Goal: Find contact information: Find contact information

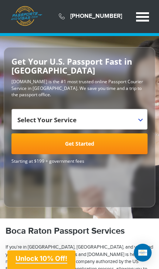
click at [148, 17] on span at bounding box center [142, 17] width 13 height 2
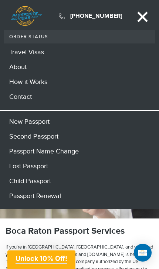
click at [21, 97] on link "Contact" at bounding box center [80, 96] width 152 height 15
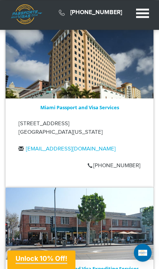
scroll to position [689, 0]
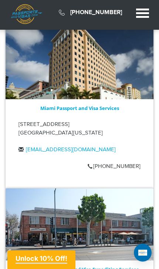
click at [125, 162] on p "305-264-5933" at bounding box center [114, 166] width 53 height 9
click at [121, 162] on p "305-264-5933" at bounding box center [114, 166] width 53 height 9
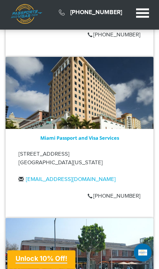
scroll to position [659, 0]
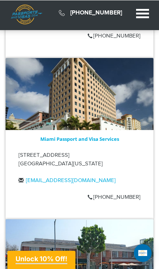
click at [121, 192] on p "305-264-5933" at bounding box center [114, 196] width 53 height 9
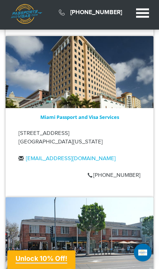
scroll to position [678, 0]
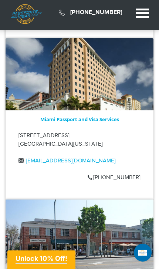
click at [67, 260] on span "Unlock 10% Off!" at bounding box center [42, 258] width 52 height 8
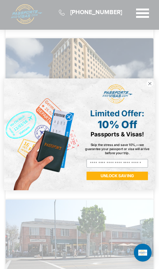
scroll to position [708, 0]
